Goal: Task Accomplishment & Management: Manage account settings

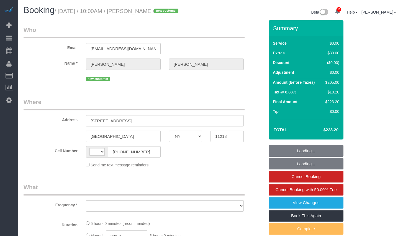
select select "NY"
select select "string:[GEOGRAPHIC_DATA]"
select select "object:723"
select select "string:stripe-pm_1RwEGv4VGloSiKo7etPEvMJj"
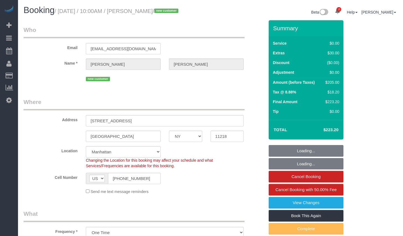
select select "2"
select select "number:58"
select select "number:72"
select select "number:15"
select select "number:5"
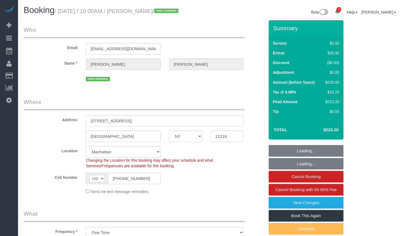
select select "object:1395"
select select "spot1"
select select "2"
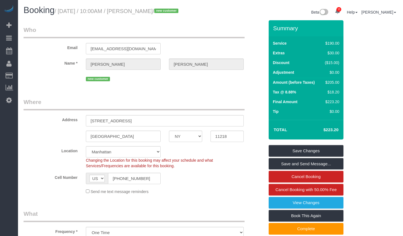
drag, startPoint x: 137, startPoint y: 12, endPoint x: 174, endPoint y: 12, distance: 37.1
click at [174, 12] on small "/ August 19, 2025 / 10:00AM / Richard Clough / new customer" at bounding box center [117, 11] width 125 height 6
copy small "Richard Clough"
drag, startPoint x: 63, startPoint y: 11, endPoint x: 173, endPoint y: 11, distance: 110.7
click at [173, 11] on small "/ August 19, 2025 / 10:00AM / Richard Clough / new customer" at bounding box center [117, 11] width 125 height 6
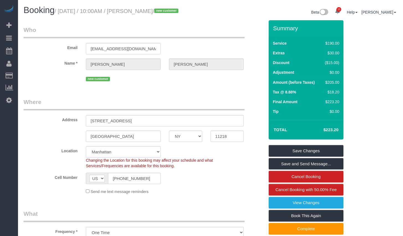
copy small "August 19, 2025 / 10:00AM / Richard Clough"
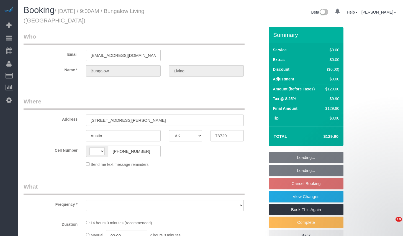
select select "[GEOGRAPHIC_DATA]"
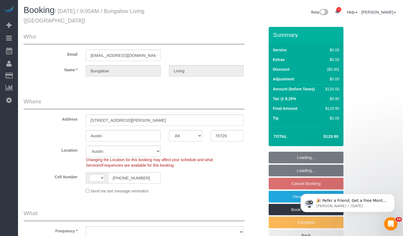
select select "number:89"
select select "number:90"
select select "number:15"
select select "number:7"
select select "string:[GEOGRAPHIC_DATA]"
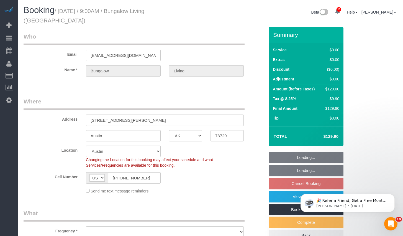
select select "object:846"
select select "spot2"
select select "object:888"
select select "7"
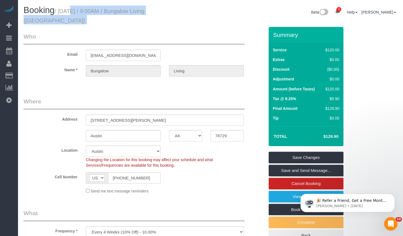
drag, startPoint x: 63, startPoint y: 12, endPoint x: 232, endPoint y: 19, distance: 169.8
click at [232, 19] on div "Booking / August 21, 2025 / 9:00AM / Bungalow Living (Austin) Beta 11 Your Noti…" at bounding box center [210, 16] width 382 height 21
copy div "August 21, 2025 / 9:00AM / Bungalow Living (Austin)"
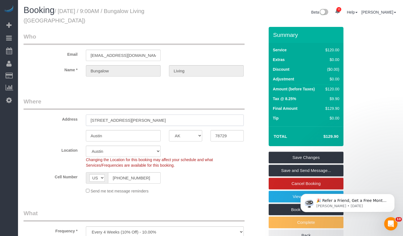
click at [143, 114] on input "13206 Tamayo Drive" at bounding box center [165, 119] width 158 height 11
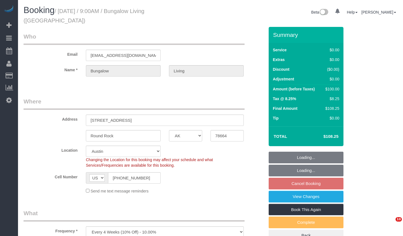
select select "[GEOGRAPHIC_DATA]"
select select "number:89"
select select "number:90"
select select "number:15"
select select "number:7"
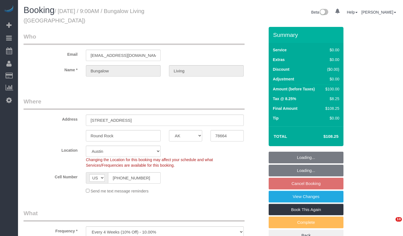
select select "spot2"
select select "5"
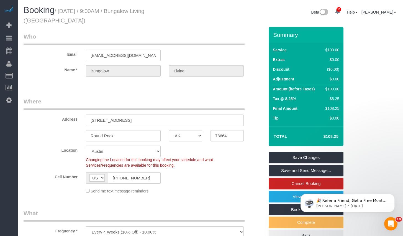
click at [65, 12] on small "/ August 21, 2025 / 9:00AM / Bungalow Living (Austin)" at bounding box center [84, 15] width 121 height 15
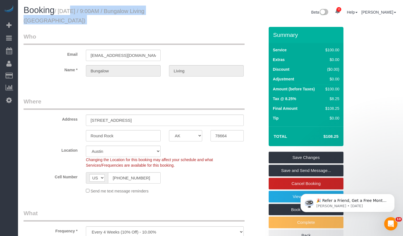
drag, startPoint x: 62, startPoint y: 11, endPoint x: 217, endPoint y: 8, distance: 154.7
click at [217, 8] on div "Booking / August 21, 2025 / 9:00AM / Bungalow Living (Austin) Beta 11 Your Noti…" at bounding box center [210, 16] width 382 height 21
copy div "August 21, 2025 / 9:00AM / Bungalow Living (Austin)"
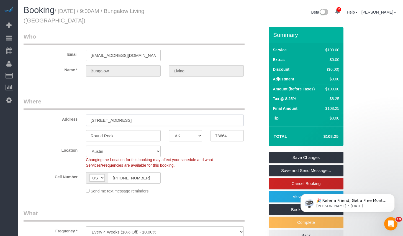
click at [125, 114] on input "204 Tower Drive" at bounding box center [165, 119] width 158 height 11
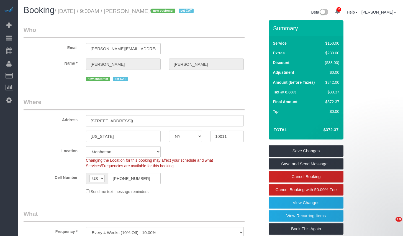
select select "NY"
select select "spot1"
select select "number:89"
select select "number:70"
select select "number:14"
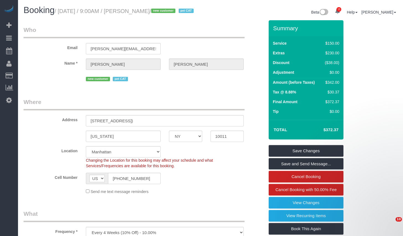
select select "number:6"
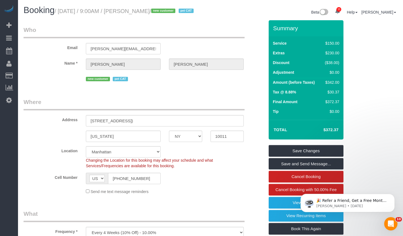
drag, startPoint x: 62, startPoint y: 11, endPoint x: 166, endPoint y: 13, distance: 103.8
click at [166, 13] on small "/ August 19, 2025 / 9:00AM / Jennifer Lazo / new customer pet CAT" at bounding box center [125, 11] width 141 height 6
copy small "August 19, 2025 / 9:00AM / Jennifer Lazo"
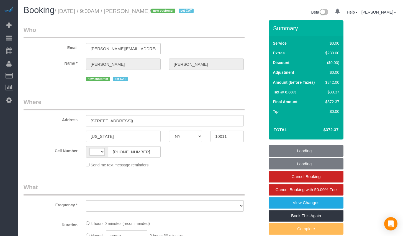
select select "NY"
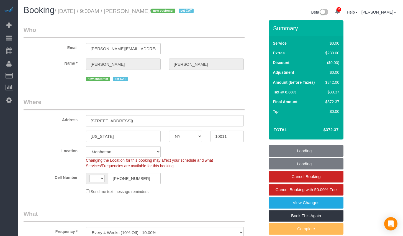
select select "object:494"
select select "string:stripe-pm_1RwWWT4VGloSiKo7bbqZtHMW"
select select "string:[GEOGRAPHIC_DATA]"
select select "spot1"
select select "number:89"
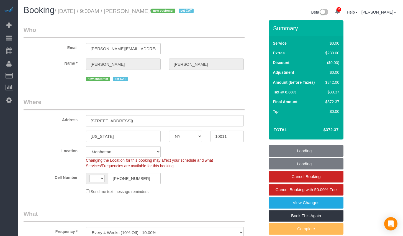
select select "number:70"
select select "number:14"
select select "number:6"
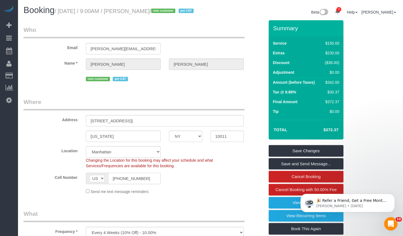
click at [138, 184] on input "[PHONE_NUMBER]" at bounding box center [134, 177] width 53 height 11
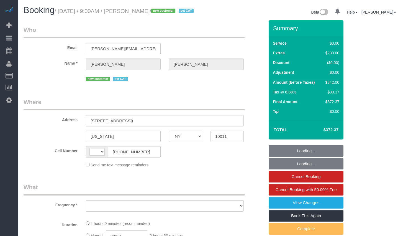
select select "NY"
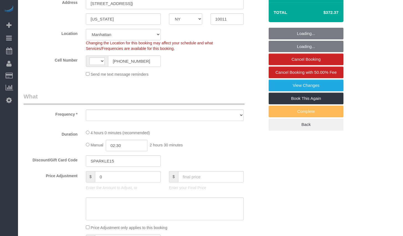
select select "string:[GEOGRAPHIC_DATA]"
select select "object:733"
select select "string:stripe-pm_1RwWWT4VGloSiKo7bbqZtHMW"
select select "number:89"
select select "number:70"
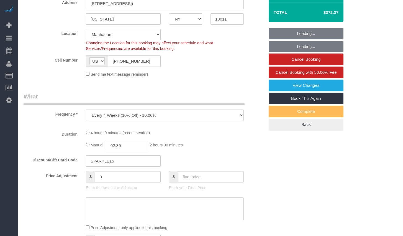
select select "number:14"
select select "number:6"
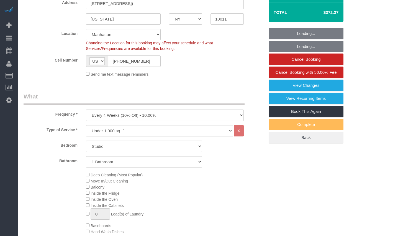
scroll to position [263, 0]
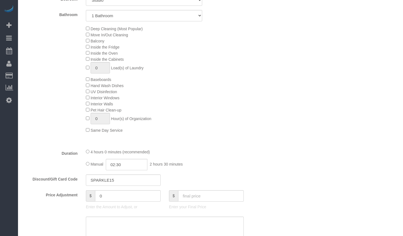
select select "object:991"
select select "spot1"
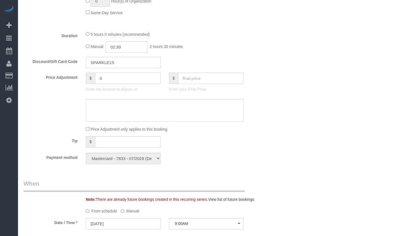
drag, startPoint x: 104, startPoint y: 87, endPoint x: 83, endPoint y: 83, distance: 22.0
click at [83, 83] on div "$ 0 Enter the Amount to Adjust, or" at bounding box center [123, 84] width 83 height 22
type input "80"
click at [118, 112] on textarea at bounding box center [165, 110] width 158 height 23
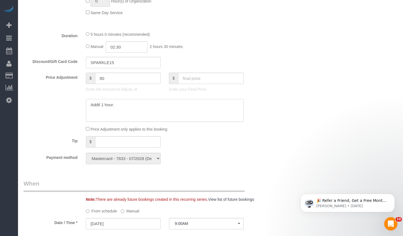
type textarea "Addtl 1 hour."
click at [277, 111] on div "Who Email jennifer.lazo@gmail.com Name * Jennifer Lazo new customer pet CAT Whe…" at bounding box center [211, 113] width 374 height 946
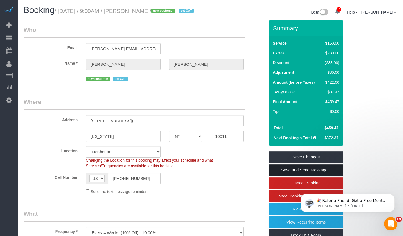
click at [285, 175] on link "Save and Send Message..." at bounding box center [305, 170] width 75 height 12
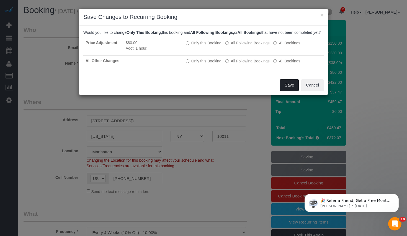
click at [290, 91] on button "Save" at bounding box center [289, 85] width 19 height 12
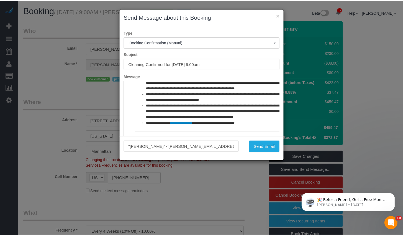
scroll to position [41, 0]
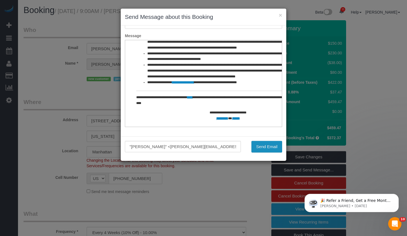
click at [265, 147] on button "Send Email" at bounding box center [266, 147] width 31 height 12
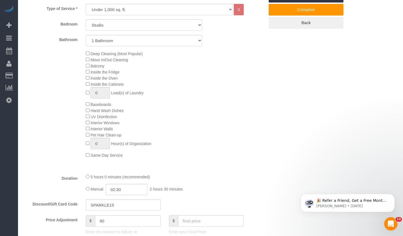
scroll to position [307, 0]
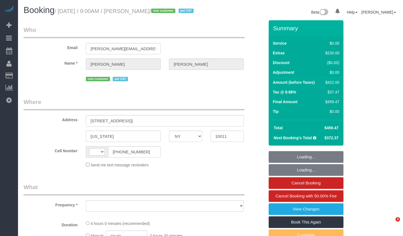
select select "NY"
select select "string:[GEOGRAPHIC_DATA]"
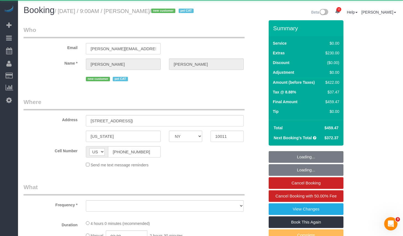
select select "number:89"
select select "number:70"
select select "number:14"
select select "number:6"
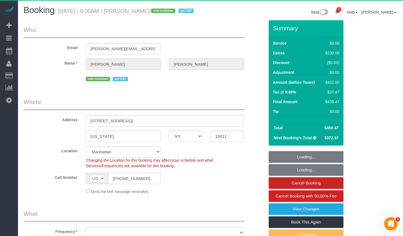
select select "object:885"
select select "string:stripe-pm_1RwWWT4VGloSiKo7bbqZtHMW"
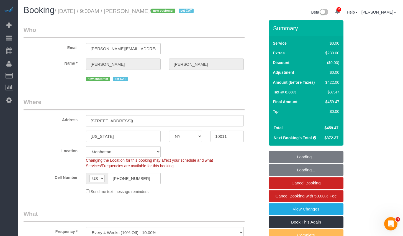
select select "object:889"
select select "spot1"
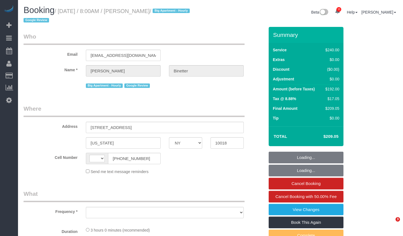
select select "NY"
select select "number:89"
select select "number:90"
select select "number:15"
select select "number:5"
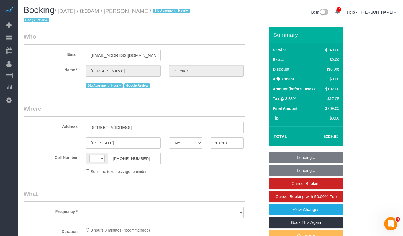
select select "object:625"
select select "string:stripe-pm_1RgZgL4VGloSiKo7h1V03Y9O"
select select "string:[GEOGRAPHIC_DATA]"
select select "spot1"
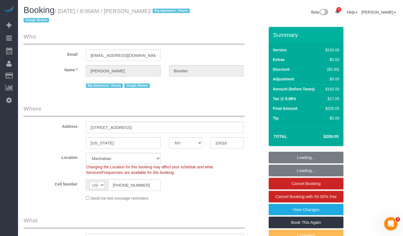
select select "object:964"
select select "180"
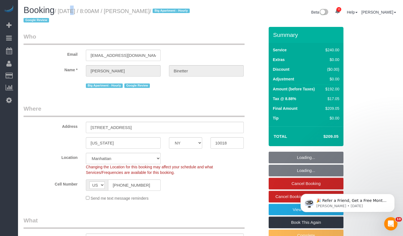
drag, startPoint x: 63, startPoint y: 11, endPoint x: 177, endPoint y: 14, distance: 114.1
click at [177, 14] on h1 "Booking / August 19, 2025 / 8:00AM / Benjamin Binetter / Big Apartment - Hourly…" at bounding box center [115, 15] width 183 height 19
copy small "August 19, 2025 / 8:00AM / Benjamin Binetter"
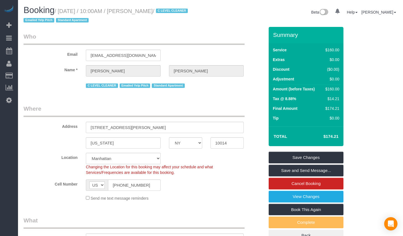
select select "NY"
select select "1"
select select "spot2"
select select "number:89"
select select "number:90"
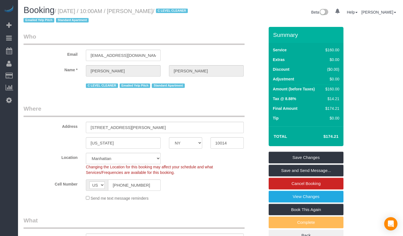
select select "number:15"
select select "number:5"
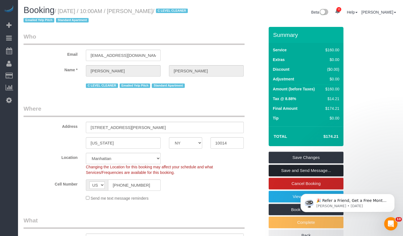
click at [289, 169] on link "Save and Send Message..." at bounding box center [305, 170] width 75 height 12
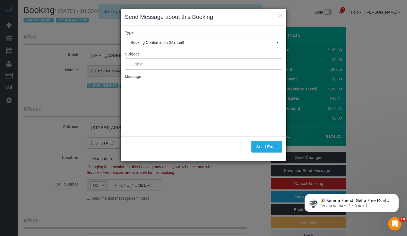
type input "Cleaning Confirmed for 08/23/2025 at 10:00am"
type input ""Alexander Nugent" <alextnugent@gmail.com>"
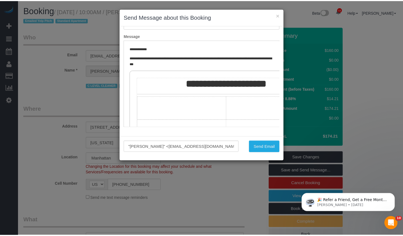
scroll to position [109, 0]
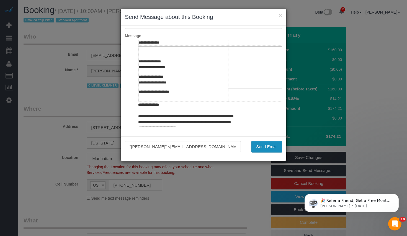
click at [259, 143] on button "Send Email" at bounding box center [266, 147] width 31 height 12
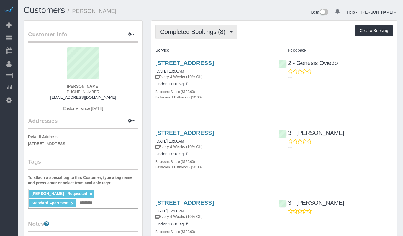
click at [188, 26] on button "Completed Bookings (8)" at bounding box center [196, 32] width 82 height 14
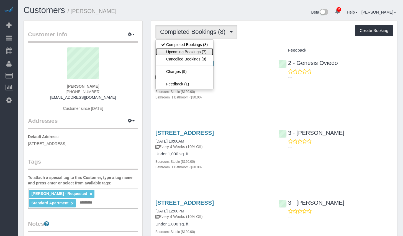
click at [186, 53] on link "Upcoming Bookings (7)" at bounding box center [185, 51] width 58 height 7
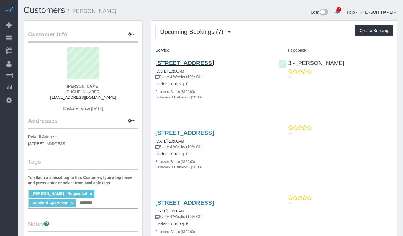
click at [189, 64] on link "[STREET_ADDRESS]" at bounding box center [184, 62] width 58 height 6
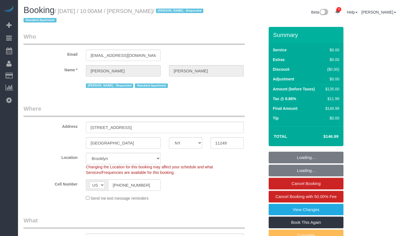
select select "NY"
select select "spot1"
select select "number:58"
select select "number:72"
select select "number:15"
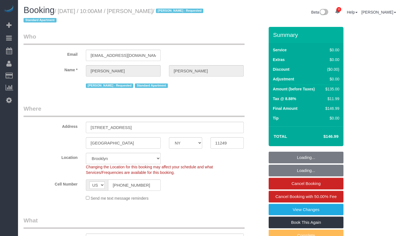
select select "number:5"
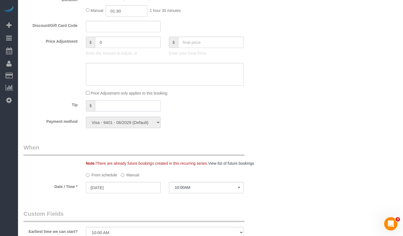
click at [117, 104] on input "text" at bounding box center [128, 105] width 66 height 11
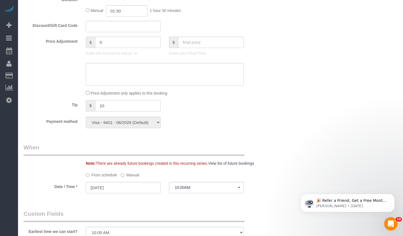
type input "20"
click at [209, 108] on div "Tip $ 20" at bounding box center [143, 106] width 249 height 12
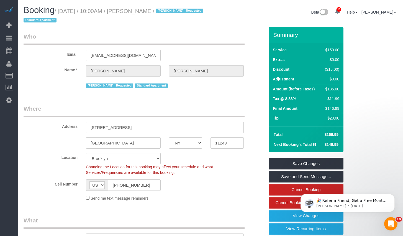
drag, startPoint x: 137, startPoint y: 12, endPoint x: 181, endPoint y: 13, distance: 44.3
click at [181, 13] on small "/ August 19, 2025 / 10:00AM / Richard Rosenthal / Alton Jasper - Requested Stan…" at bounding box center [114, 15] width 181 height 15
copy small "Richard Rosenthal"
click at [288, 175] on link "Save and Send Message..." at bounding box center [305, 176] width 75 height 12
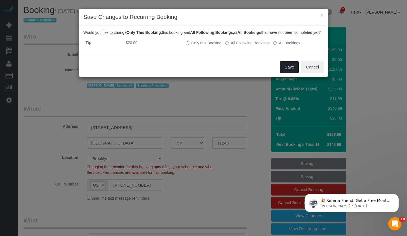
click at [286, 73] on button "Save" at bounding box center [289, 67] width 19 height 12
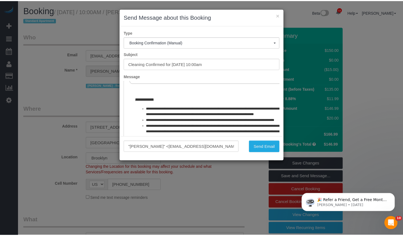
scroll to position [263, 0]
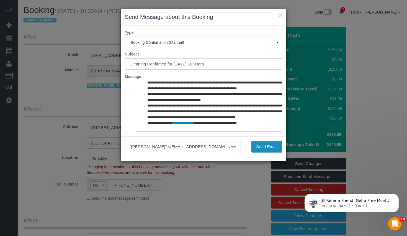
click at [262, 147] on button "Send Email" at bounding box center [266, 147] width 31 height 12
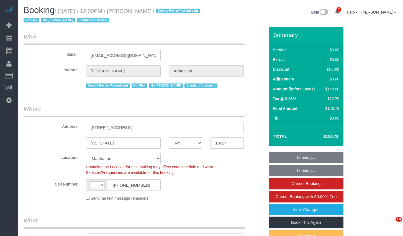
select select "NY"
select select "1"
select select "string:stripe-pm_1QrgCn4VGloSiKo7GXhdb6K1"
select select "number:89"
select select "number:90"
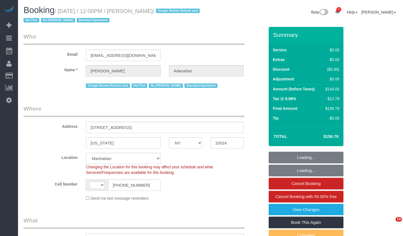
select select "number:15"
select select "number:5"
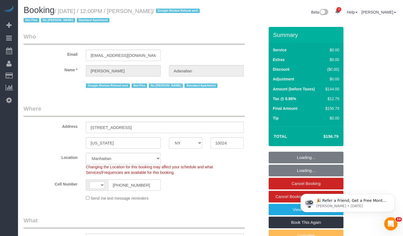
select select "string:US"
select select "object:1012"
select select "1"
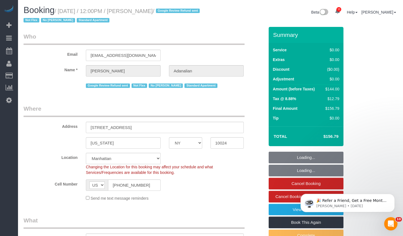
select select "spot1"
select select "object:1469"
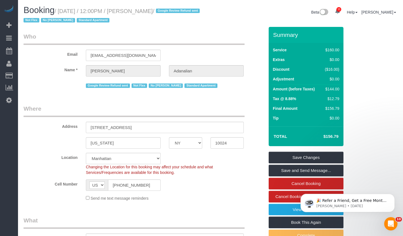
click at [142, 9] on small "/ August 19, 2025 / 12:00PM / Laura Adanalian / Google Review Refund sent Not F…" at bounding box center [113, 15] width 178 height 15
drag, startPoint x: 136, startPoint y: 11, endPoint x: 176, endPoint y: 12, distance: 40.4
click at [176, 12] on small "/ August 19, 2025 / 12:00PM / Laura Adanalian / Google Review Refund sent Not F…" at bounding box center [113, 15] width 178 height 15
copy small "Laura Adanalian"
drag, startPoint x: 62, startPoint y: 11, endPoint x: 176, endPoint y: 13, distance: 113.5
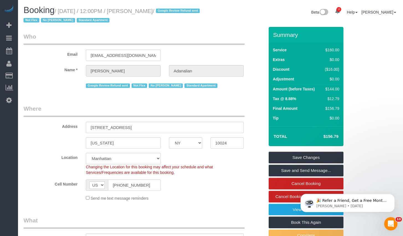
click at [176, 13] on small "/ August 19, 2025 / 12:00PM / Laura Adanalian / Google Review Refund sent Not F…" at bounding box center [113, 15] width 178 height 15
copy small "August 19, 2025 / 12:00PM / Laura Adanalian"
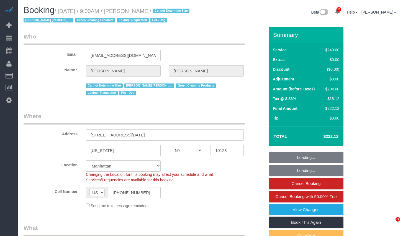
select select "NY"
select select "180"
select select "string:stripe-pm_1RHEiV4VGloSiKo7LfsKSaxC"
select select "spot1"
select select "number:89"
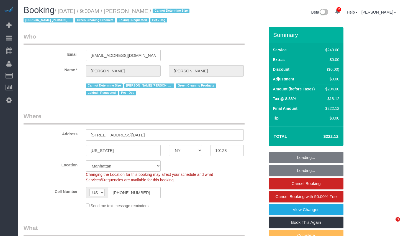
select select "number:90"
select select "number:13"
select select "number:5"
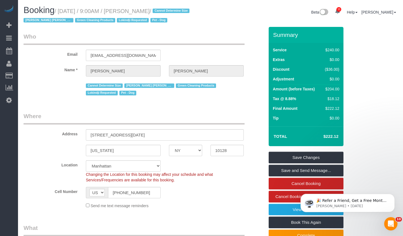
drag, startPoint x: 134, startPoint y: 12, endPoint x: 181, endPoint y: 11, distance: 46.5
click at [181, 11] on small "/ [DATE] / 9:00AM / [PERSON_NAME] / Cannot Determine Size [PERSON_NAME] [PERSON…" at bounding box center [107, 15] width 167 height 15
click at [148, 15] on h1 "Booking / [DATE] / 9:00AM / [PERSON_NAME] / Cannot Determine Size [PERSON_NAME]…" at bounding box center [115, 15] width 183 height 19
copy small "[PERSON_NAME]"
drag, startPoint x: 131, startPoint y: 11, endPoint x: 192, endPoint y: 12, distance: 60.3
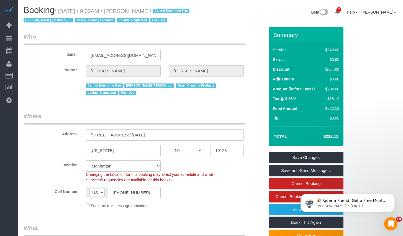
click at [191, 12] on small "/ [DATE] / 9:00AM / [PERSON_NAME] / Cannot Determine Size [PERSON_NAME] [PERSON…" at bounding box center [107, 15] width 167 height 15
drag, startPoint x: 63, startPoint y: 12, endPoint x: 190, endPoint y: 12, distance: 127.0
click at [190, 12] on small "/ August 19, 2025 / 9:00AM / Seth Schulman-Marcus / Cannot Determine Size Elba …" at bounding box center [107, 15] width 167 height 15
copy small "August 19, 2025 / 9:00AM / Seth Schulman-Marcus"
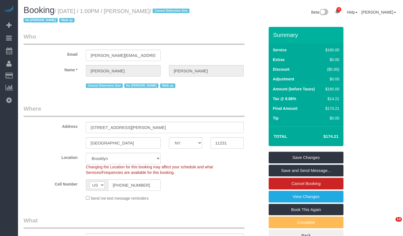
select select "NY"
select select "1"
select select "string:stripe-pm_1RxrJX4VGloSiKo7lIHdfY0u"
select select "spot6"
select select "number:61"
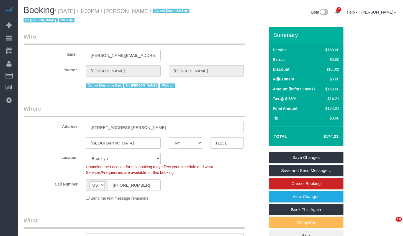
select select "number:74"
select select "number:15"
select select "number:5"
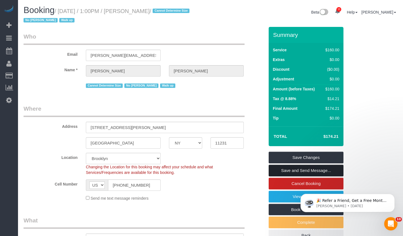
click at [294, 171] on link "Save and Send Message..." at bounding box center [305, 170] width 75 height 12
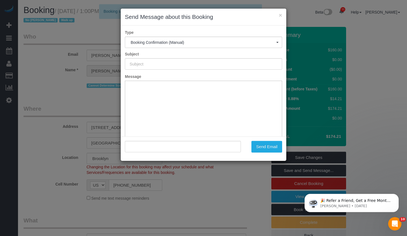
type input "Cleaning Confirmed for [DATE] 1:00pm"
type input ""[PERSON_NAME]" <[PERSON_NAME][EMAIL_ADDRESS][PERSON_NAME][DOMAIN_NAME]>"
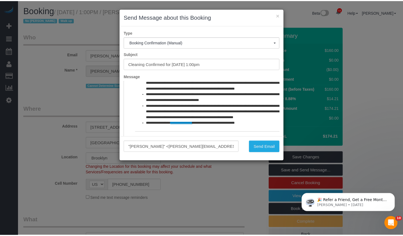
scroll to position [41, 0]
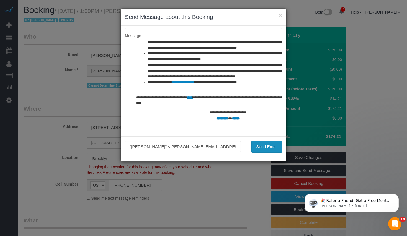
click at [260, 146] on button "Send Email" at bounding box center [266, 147] width 31 height 12
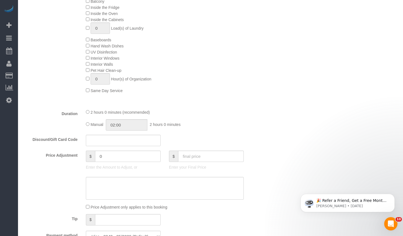
scroll to position [183, 0]
